Goal: Information Seeking & Learning: Learn about a topic

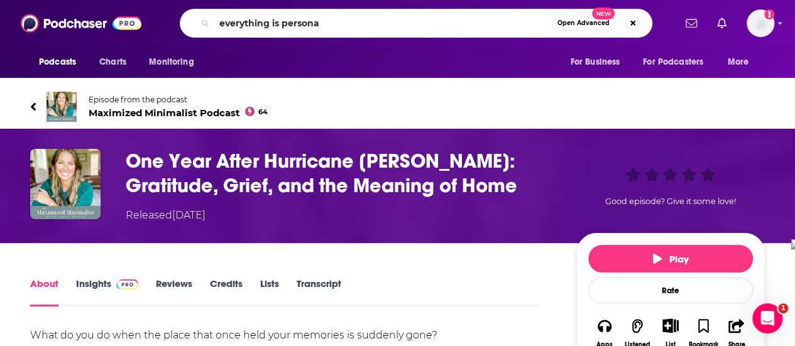
type input "everything is personal"
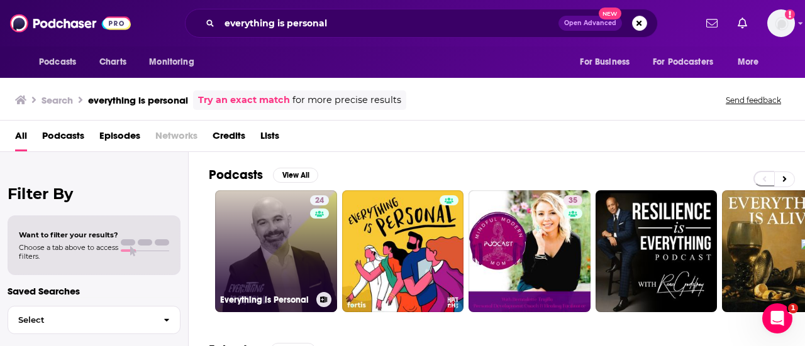
click at [259, 237] on link "24 Everything is Personal" at bounding box center [276, 252] width 122 height 122
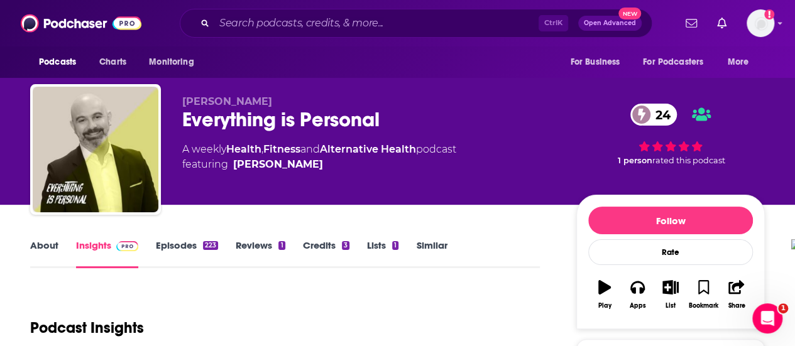
click at [46, 243] on link "About" at bounding box center [44, 254] width 28 height 29
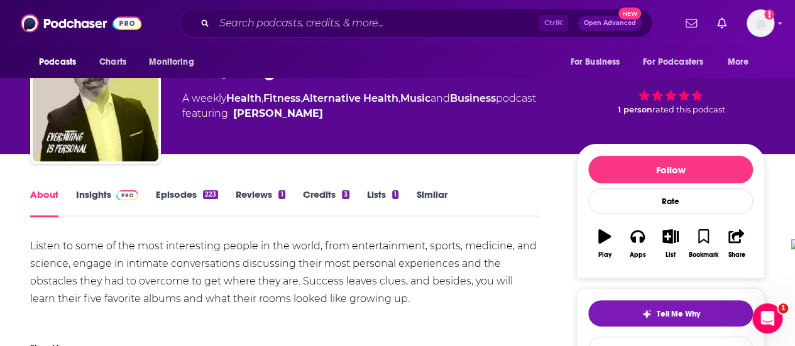
scroll to position [63, 0]
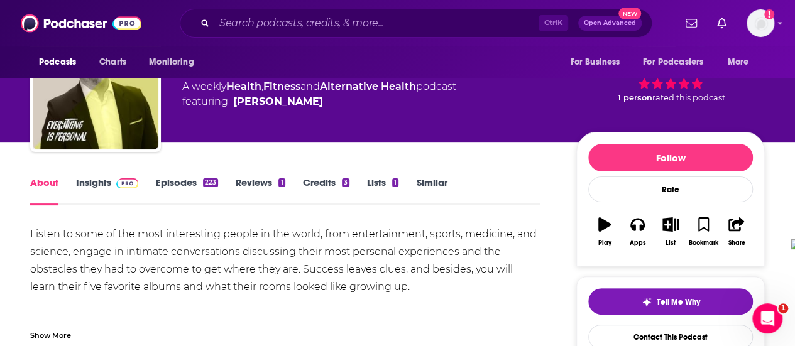
click at [172, 182] on link "Episodes 223" at bounding box center [187, 191] width 62 height 29
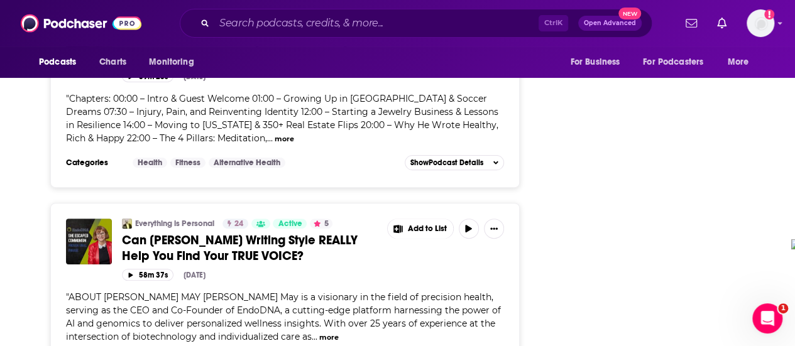
scroll to position [4966, 0]
